Goal: Navigation & Orientation: Find specific page/section

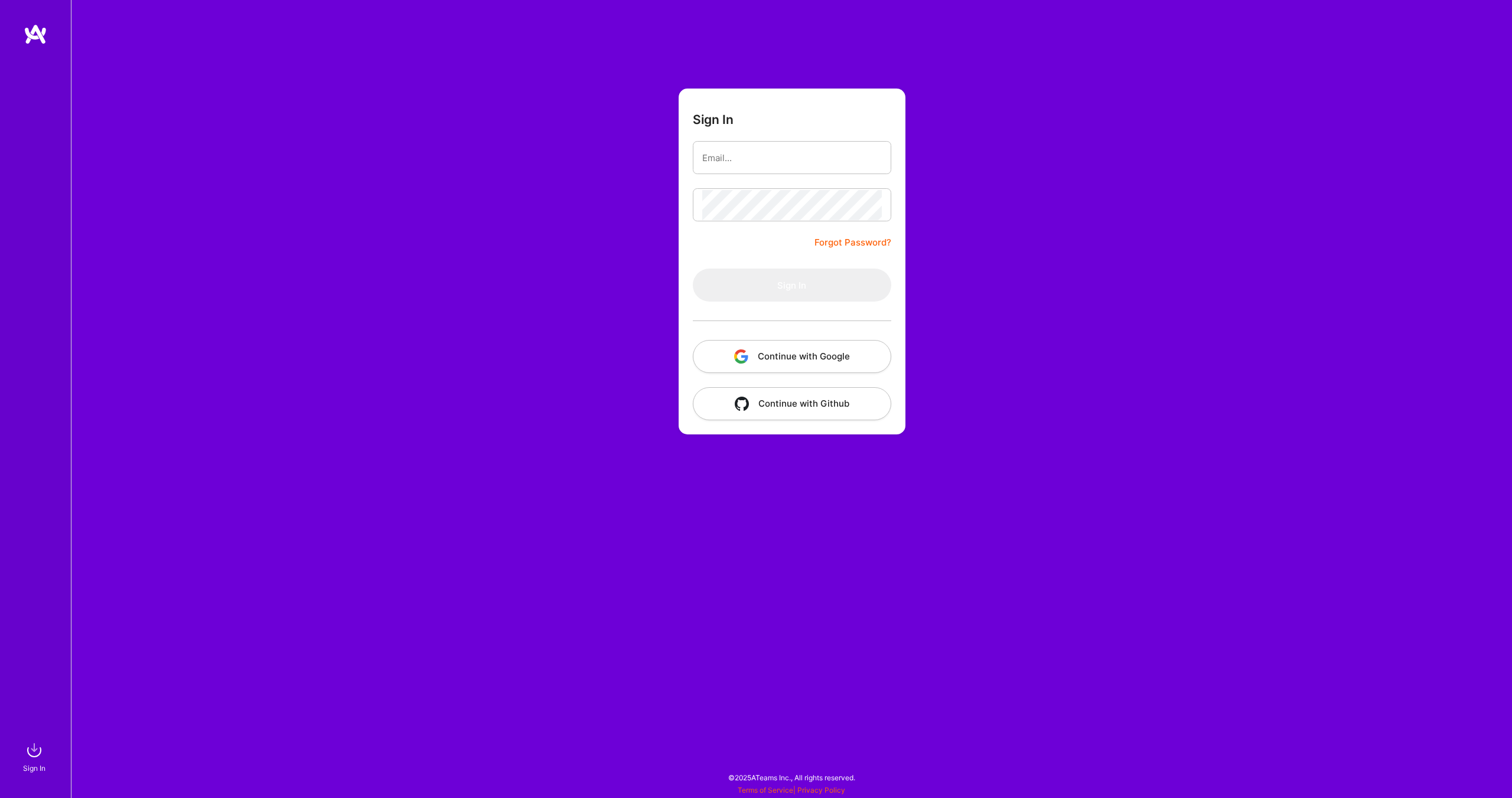
click at [776, 357] on button "Continue with Google" at bounding box center [791, 356] width 198 height 33
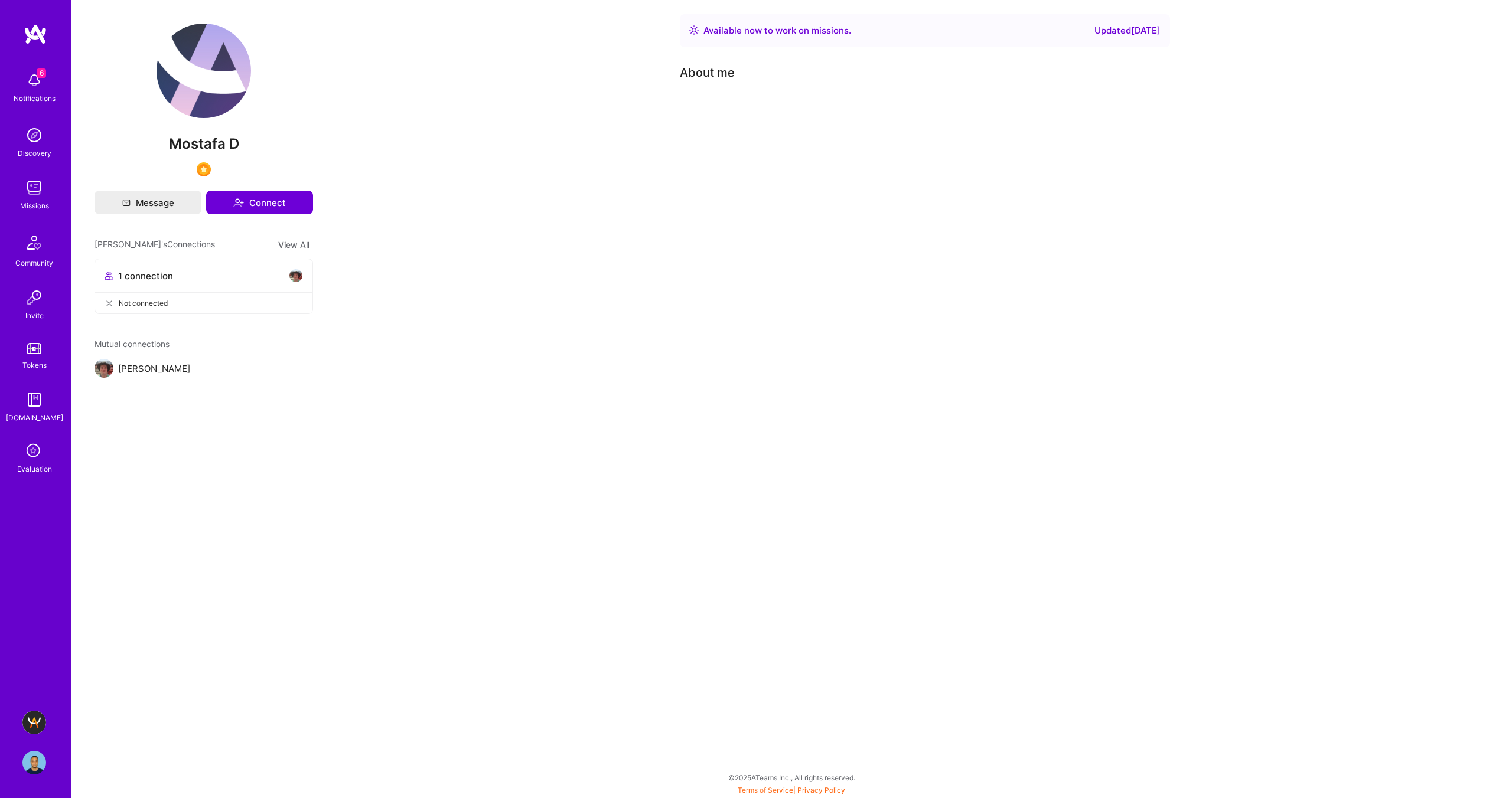
click at [38, 717] on img at bounding box center [34, 722] width 23 height 23
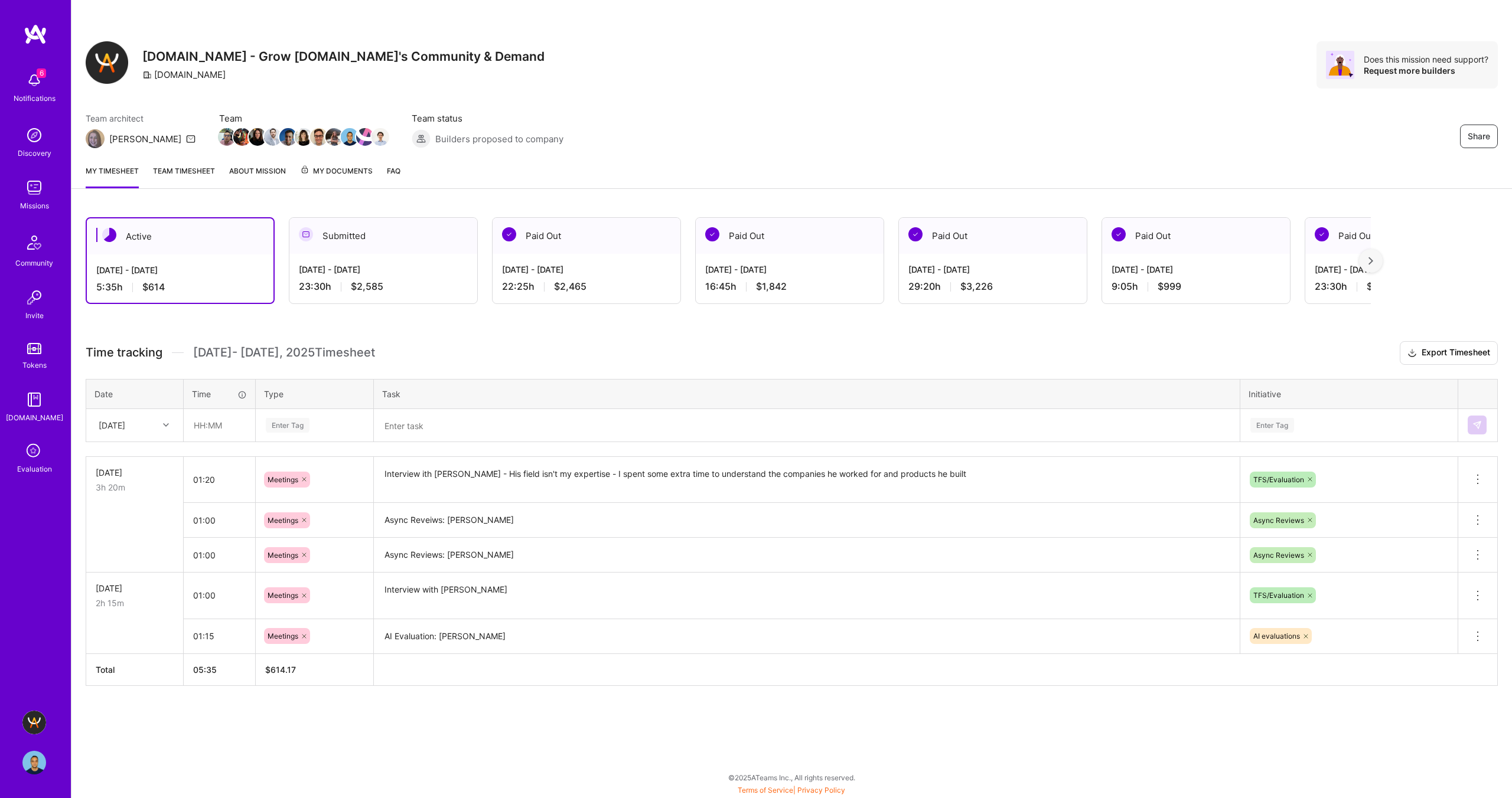
click at [38, 717] on img at bounding box center [34, 722] width 23 height 23
click at [34, 762] on img at bounding box center [34, 762] width 23 height 23
